Goal: Contribute content: Add original content to the website for others to see

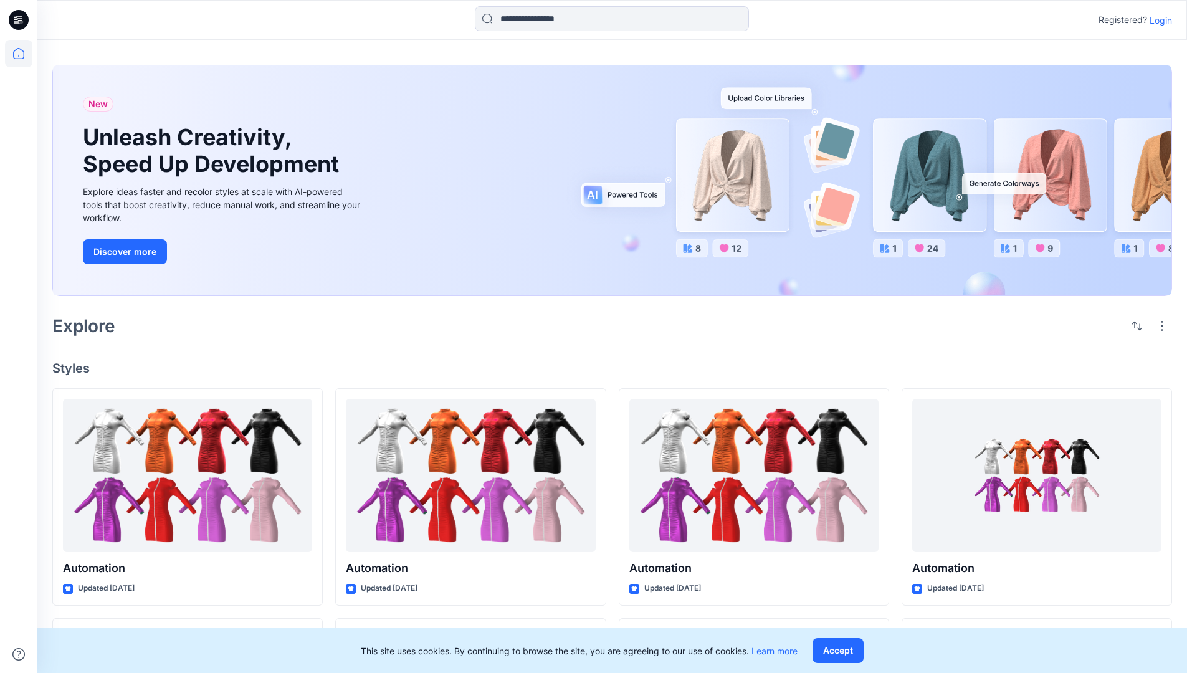
click at [1158, 20] on p "Login" at bounding box center [1161, 20] width 22 height 13
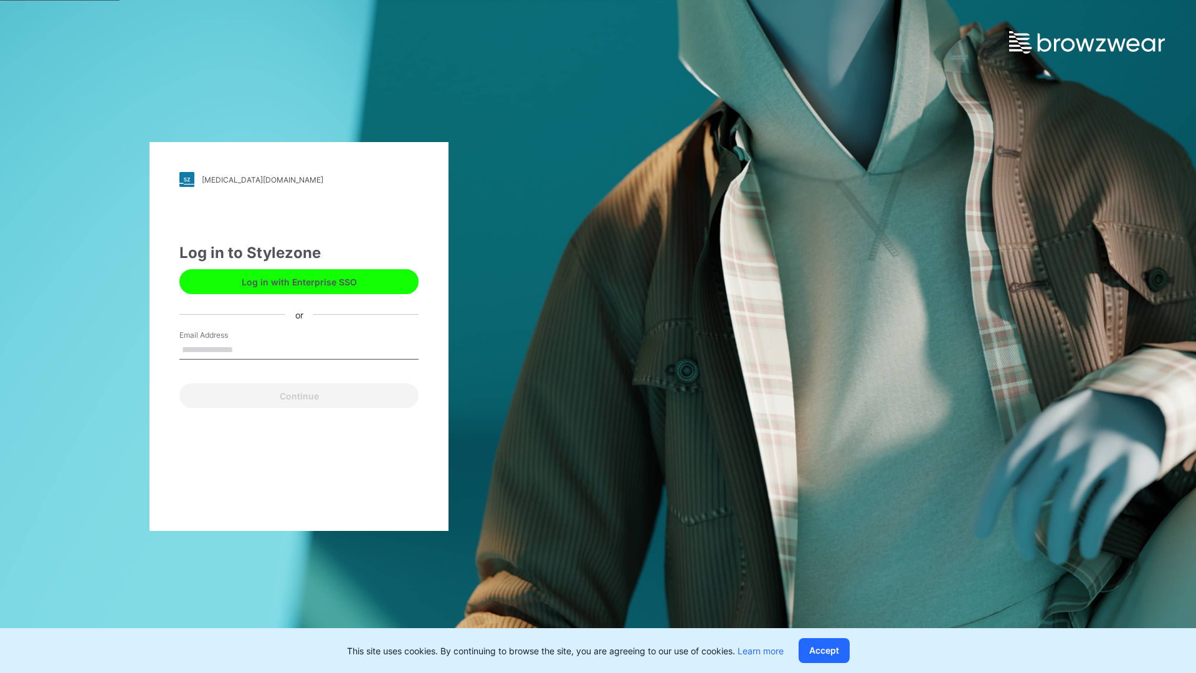
click at [246, 349] on input "Email Address" at bounding box center [298, 350] width 239 height 19
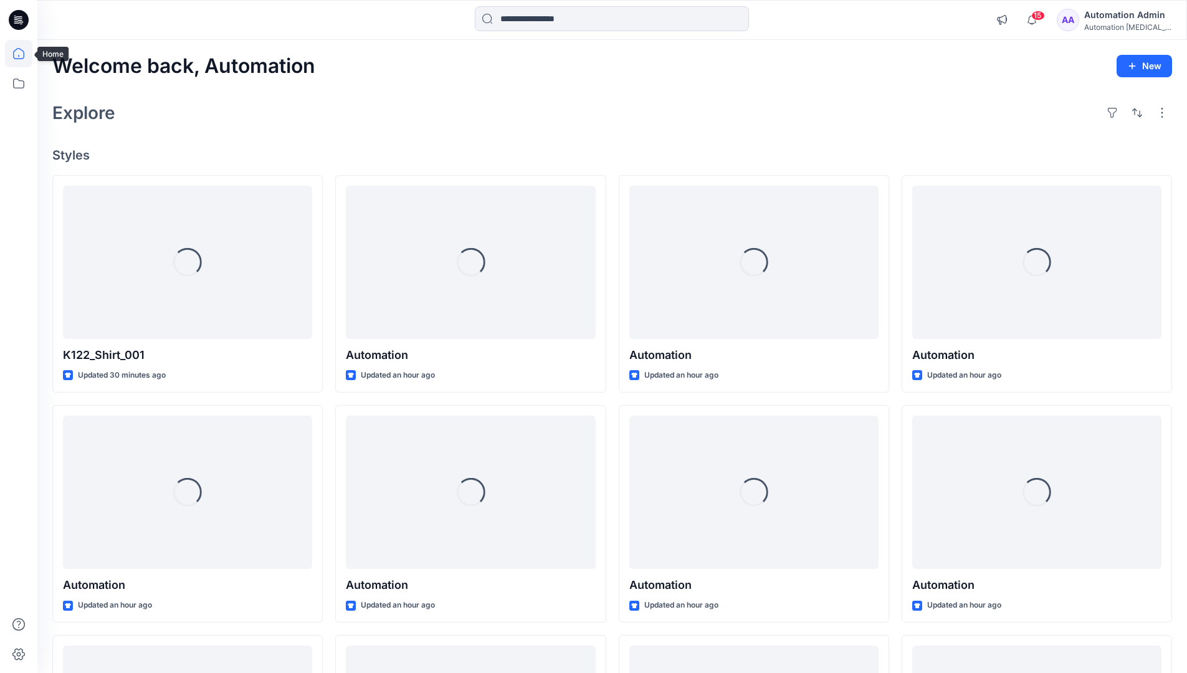
click at [24, 54] on icon at bounding box center [18, 53] width 11 height 11
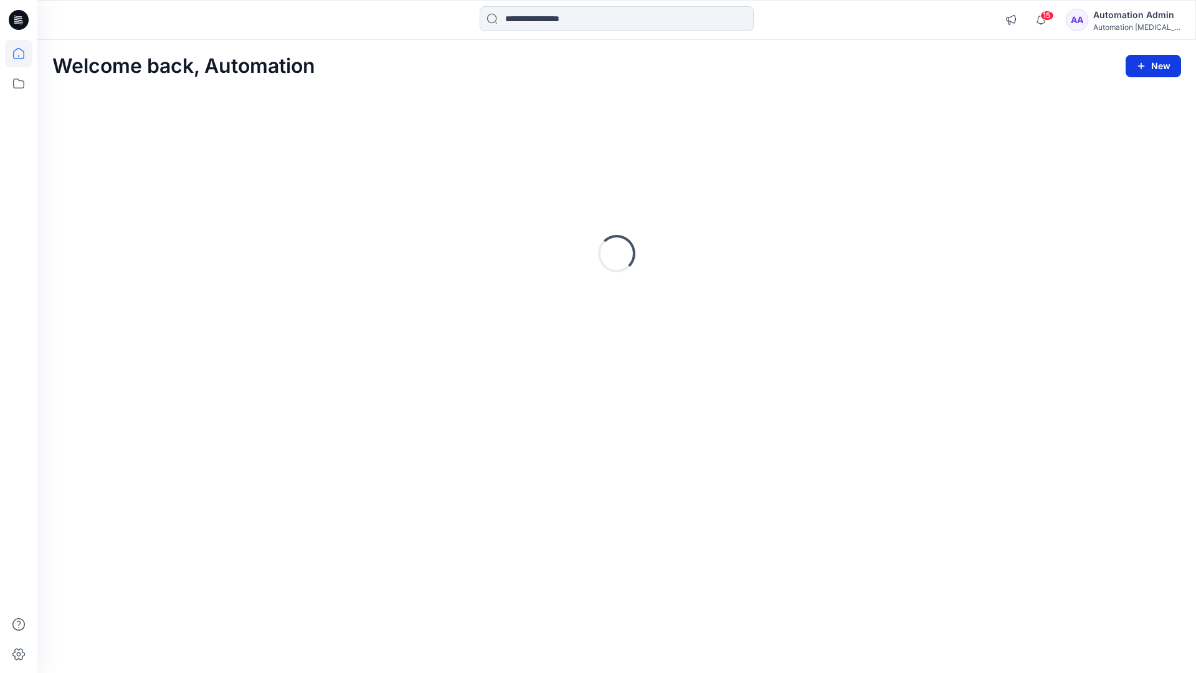
click at [1155, 67] on button "New" at bounding box center [1153, 66] width 55 height 22
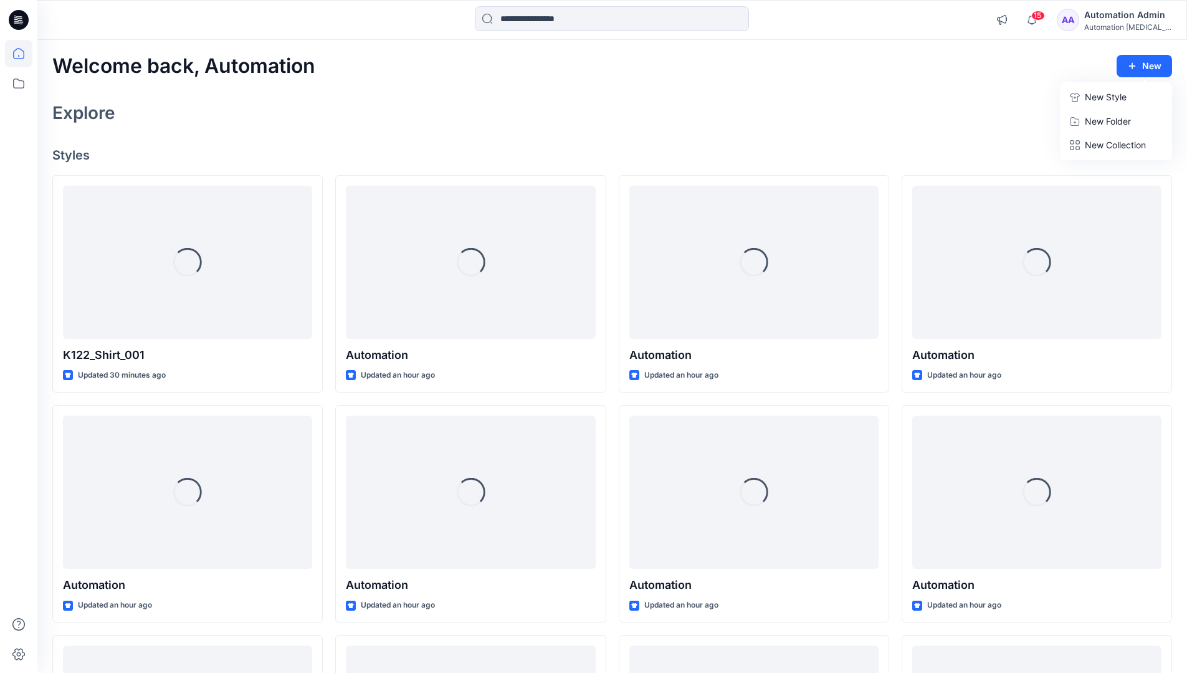
click at [1120, 93] on p "New Style" at bounding box center [1106, 97] width 42 height 15
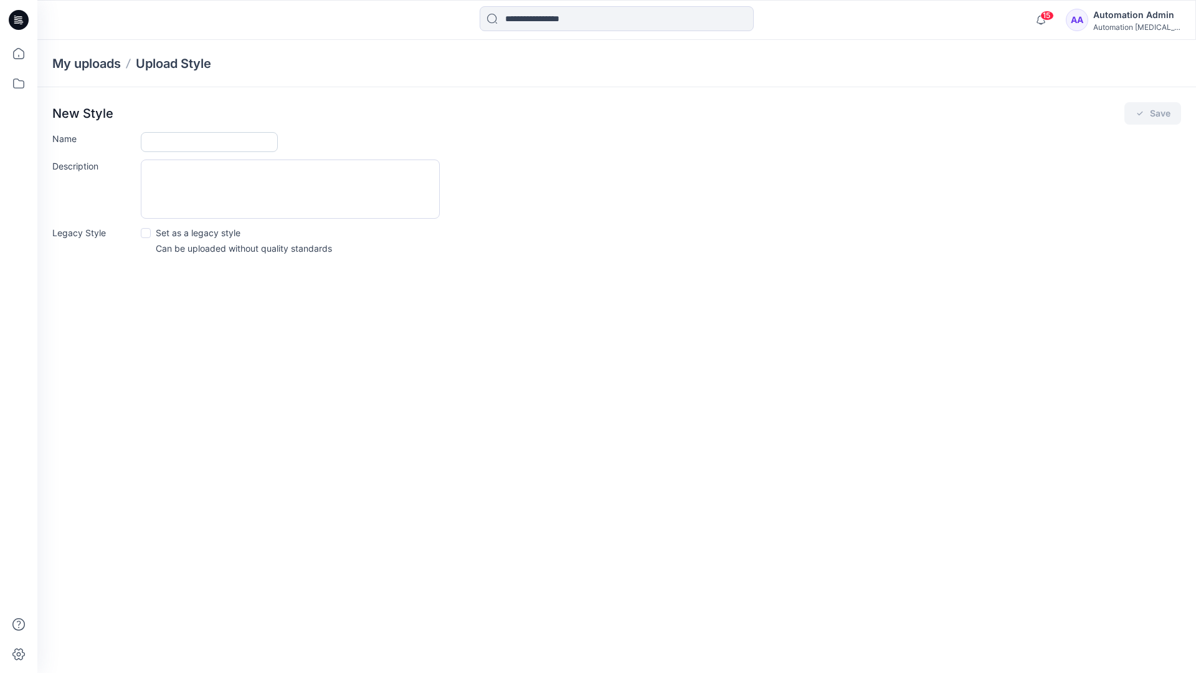
click at [168, 141] on input "Name" at bounding box center [209, 142] width 137 height 20
type input "**********"
click at [1158, 115] on button "Save" at bounding box center [1153, 113] width 57 height 22
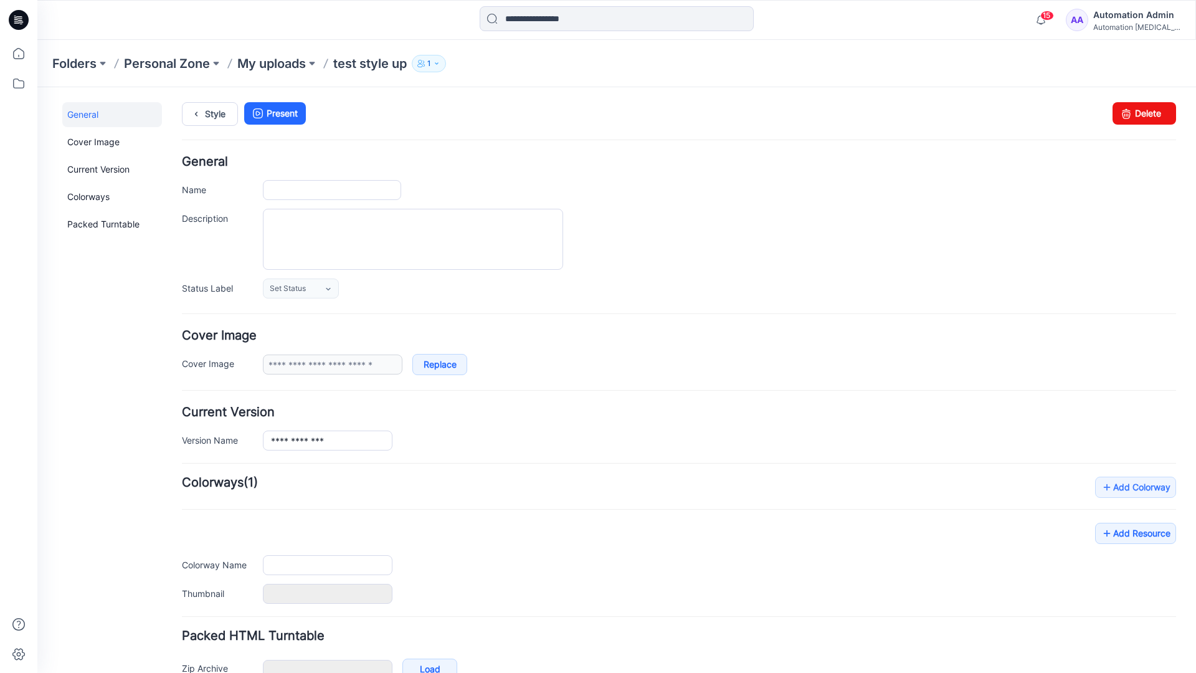
type input "**********"
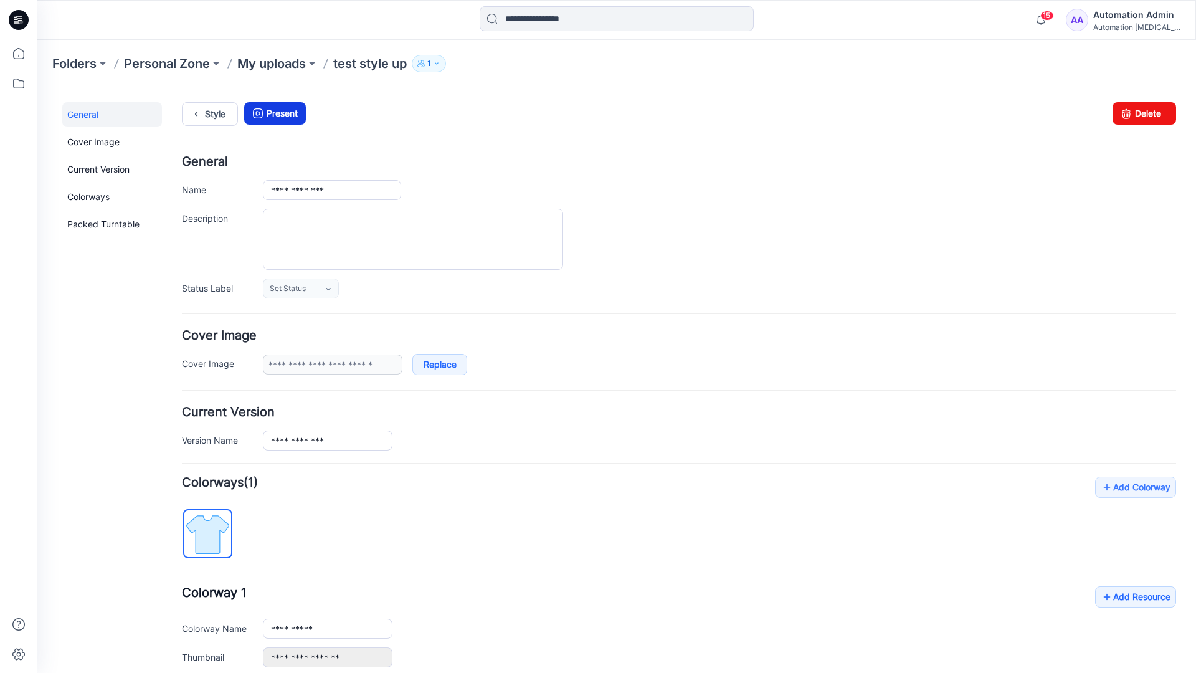
click at [281, 113] on link "Present" at bounding box center [275, 113] width 62 height 22
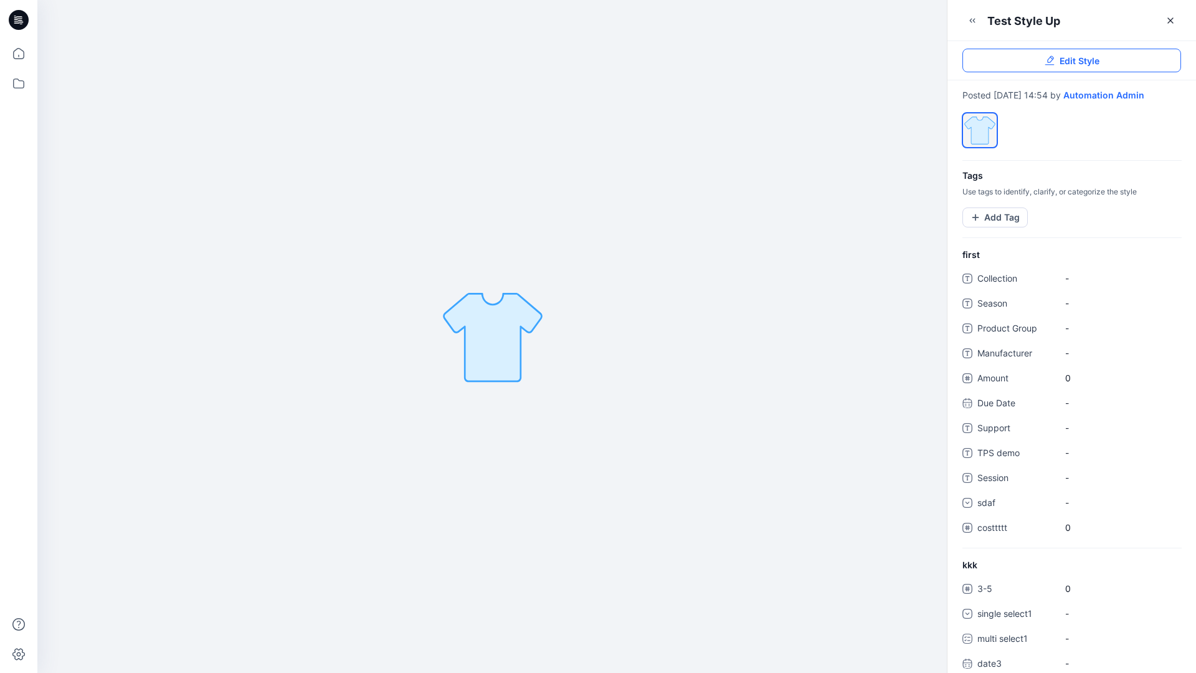
click at [1082, 63] on span "Edit Style" at bounding box center [1080, 60] width 40 height 13
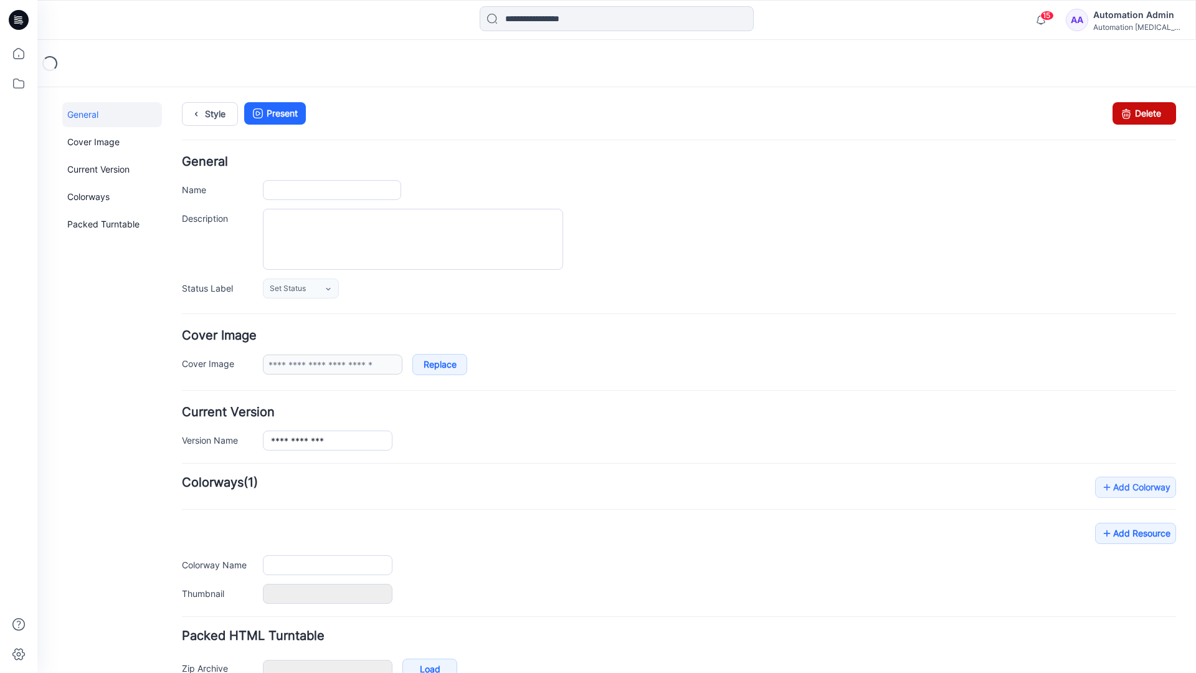
click at [1139, 113] on link "Delete" at bounding box center [1145, 113] width 64 height 22
type input "**********"
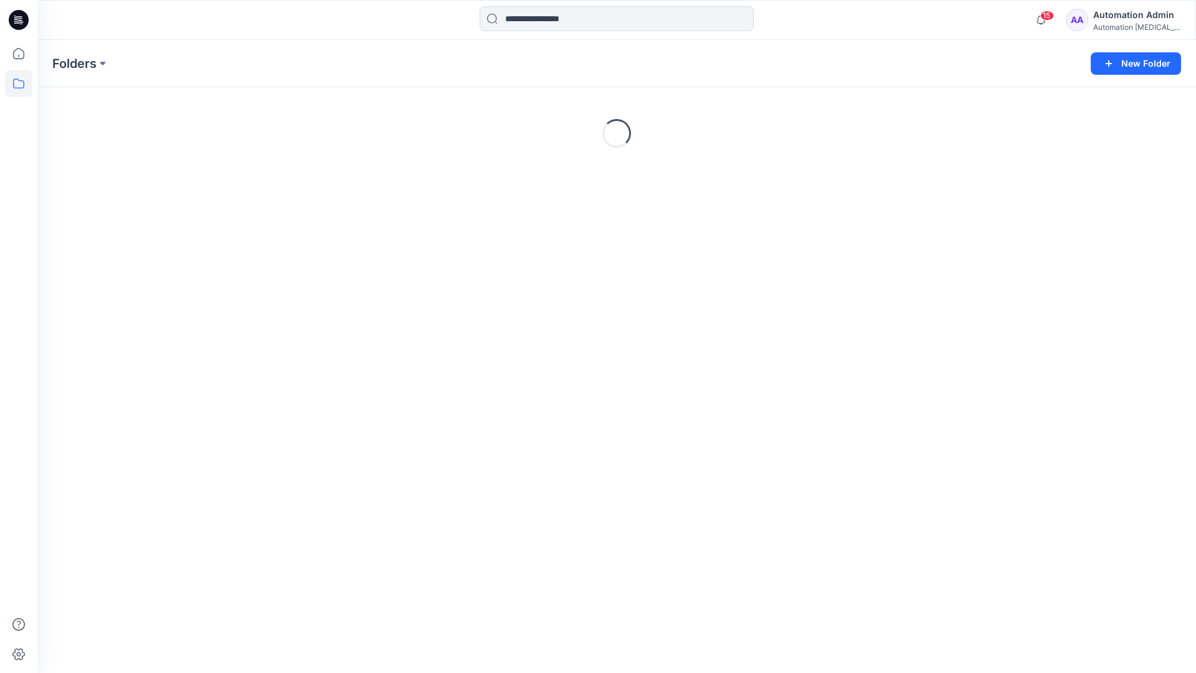
click at [1134, 16] on div "Automation Admin" at bounding box center [1137, 14] width 87 height 15
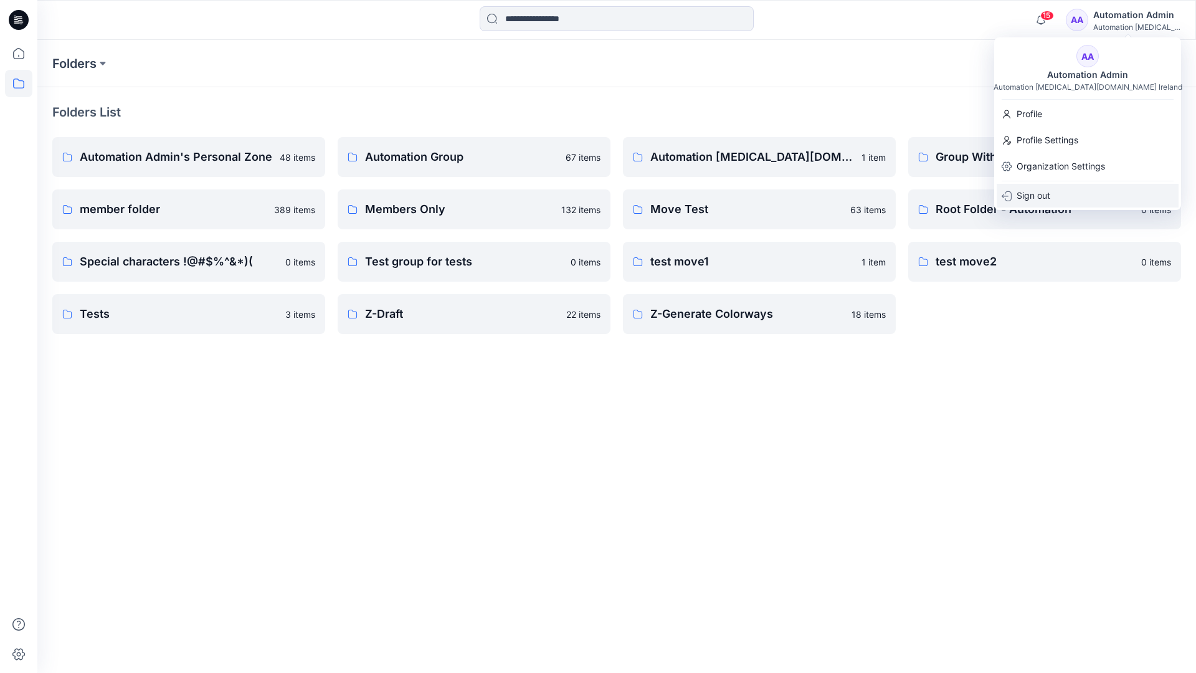
click at [1049, 198] on p "Sign out" at bounding box center [1034, 196] width 34 height 24
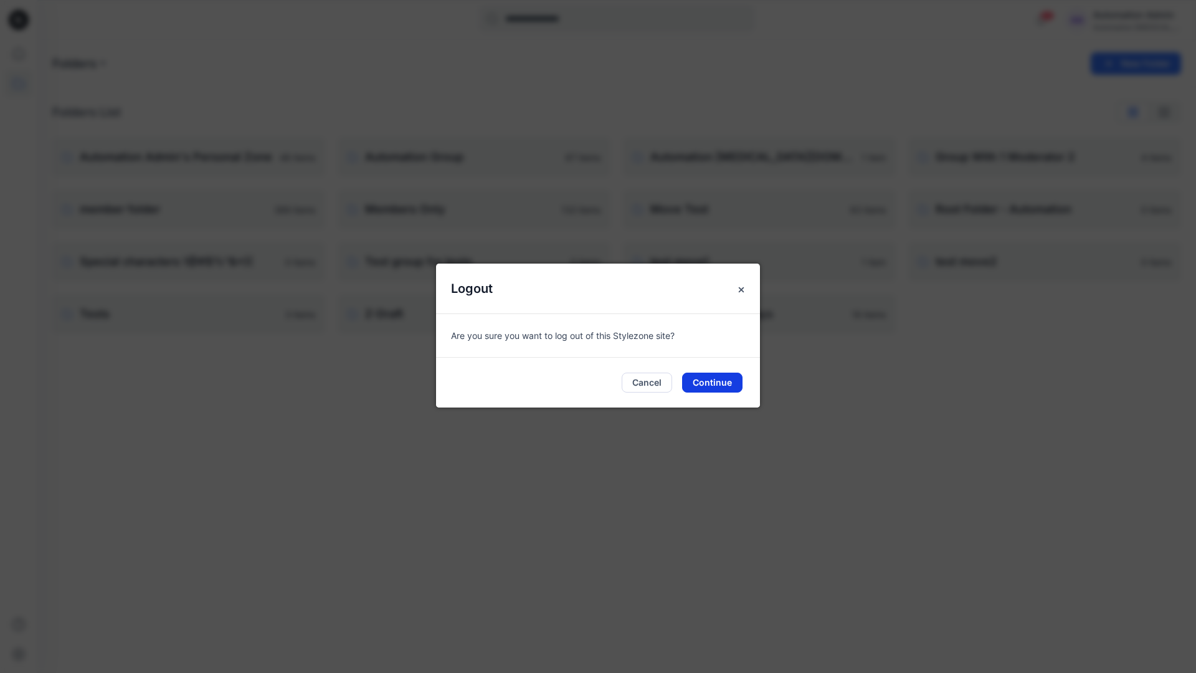
click at [714, 381] on button "Continue" at bounding box center [712, 383] width 60 height 20
